Goal: Information Seeking & Learning: Find specific fact

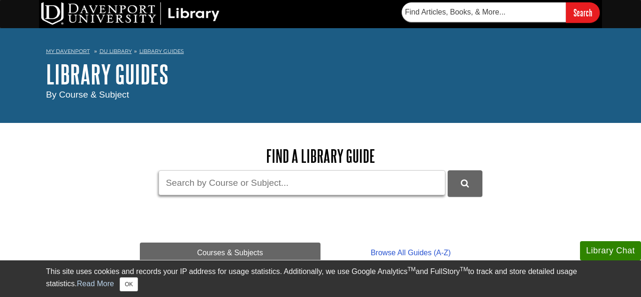
click at [300, 189] on input "Guide Search Terms" at bounding box center [302, 182] width 287 height 25
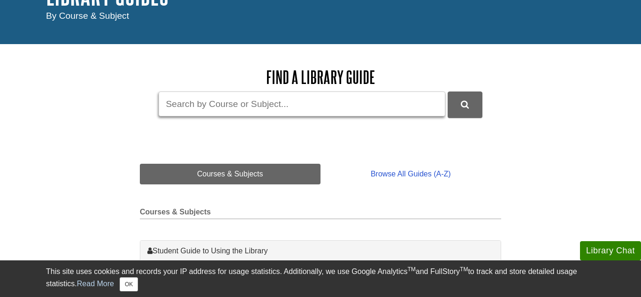
scroll to position [80, 0]
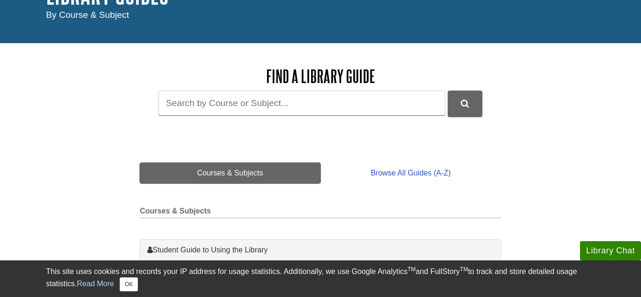
click at [212, 173] on link "Courses & Subjects" at bounding box center [230, 173] width 181 height 21
click at [260, 170] on link "Courses & Subjects" at bounding box center [230, 173] width 181 height 21
click at [199, 208] on h2 "Courses & Subjects" at bounding box center [320, 212] width 361 height 11
click at [145, 214] on h2 "Courses & Subjects" at bounding box center [320, 212] width 361 height 11
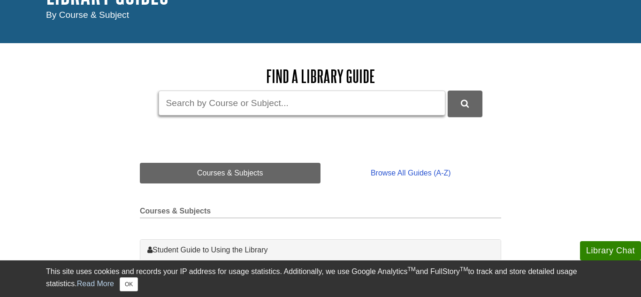
click at [357, 103] on input "Guide Search Terms" at bounding box center [302, 103] width 287 height 25
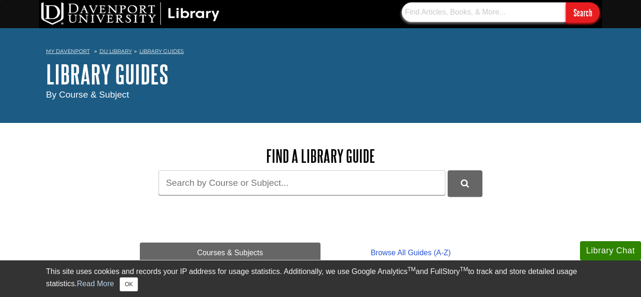
click at [541, 9] on input "text" at bounding box center [483, 12] width 164 height 20
click at [438, 18] on input "text" at bounding box center [483, 12] width 164 height 20
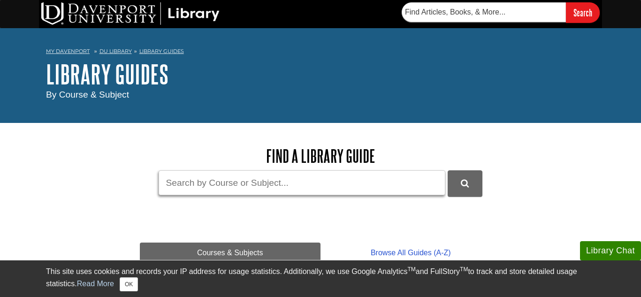
click at [345, 182] on input "Guide Search Terms" at bounding box center [302, 182] width 287 height 25
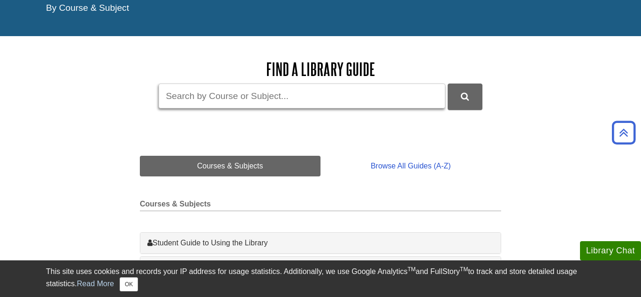
scroll to position [83, 0]
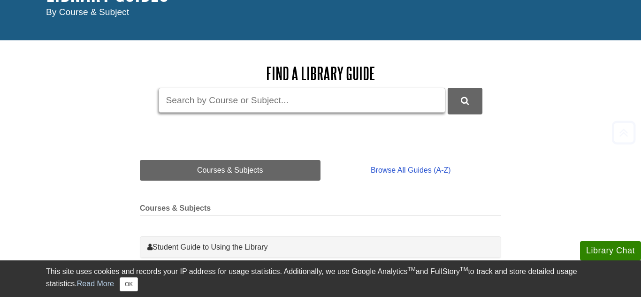
click at [252, 111] on input "Guide Search Terms" at bounding box center [302, 100] width 287 height 25
type input "ISBN: 9781416620181"
click at [447, 88] on button "submit" at bounding box center [464, 101] width 35 height 26
